Goal: Navigation & Orientation: Find specific page/section

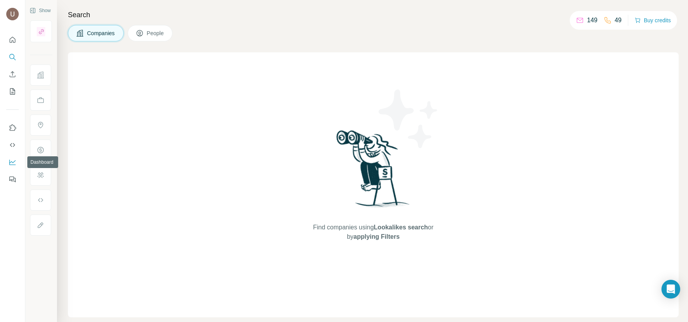
click at [11, 161] on icon "Dashboard" at bounding box center [12, 161] width 6 height 3
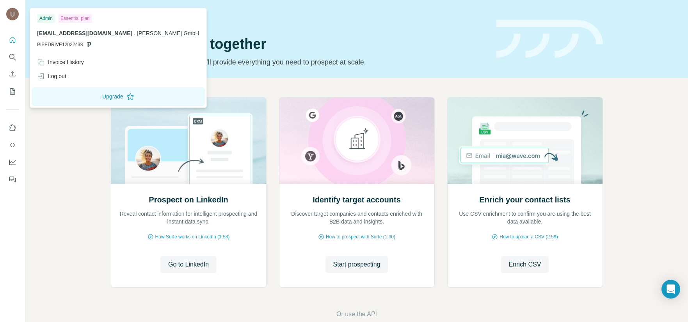
click at [72, 43] on span "PIPEDRIVE12022438" at bounding box center [60, 44] width 46 height 7
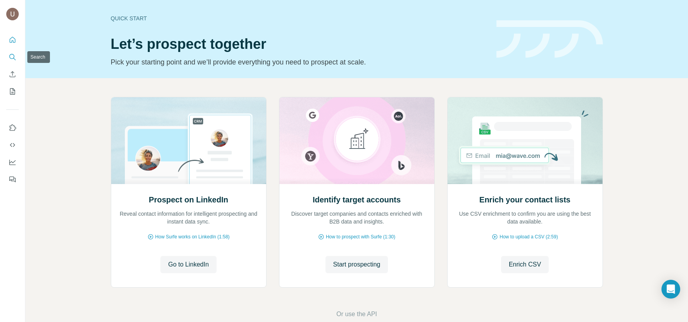
click at [11, 55] on icon "Search" at bounding box center [13, 57] width 8 height 8
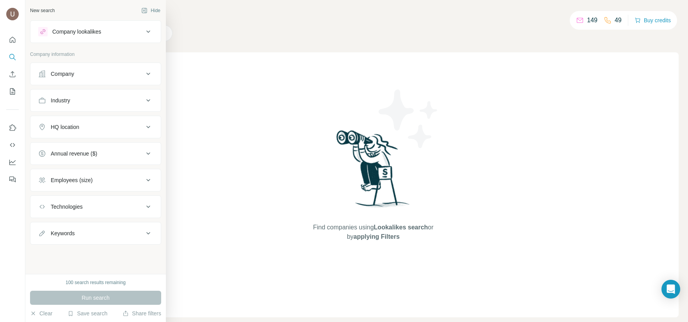
click at [98, 33] on div "Company lookalikes" at bounding box center [76, 32] width 49 height 8
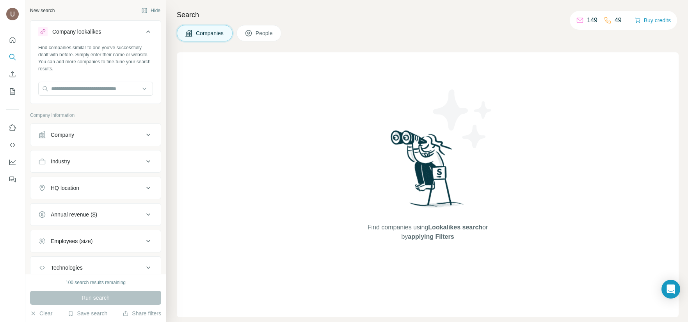
click at [98, 33] on div "Company lookalikes" at bounding box center [76, 32] width 49 height 8
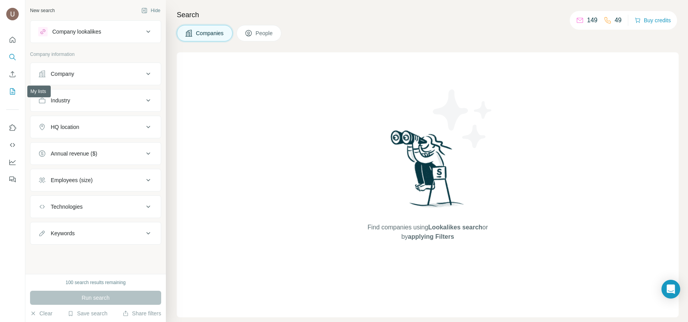
click at [7, 96] on button "My lists" at bounding box center [12, 91] width 12 height 14
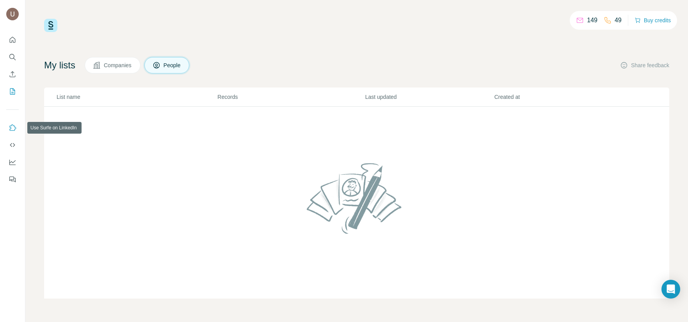
click at [11, 125] on icon "Use Surfe on LinkedIn" at bounding box center [13, 128] width 8 height 8
click at [9, 40] on icon "Quick start" at bounding box center [13, 40] width 8 height 8
